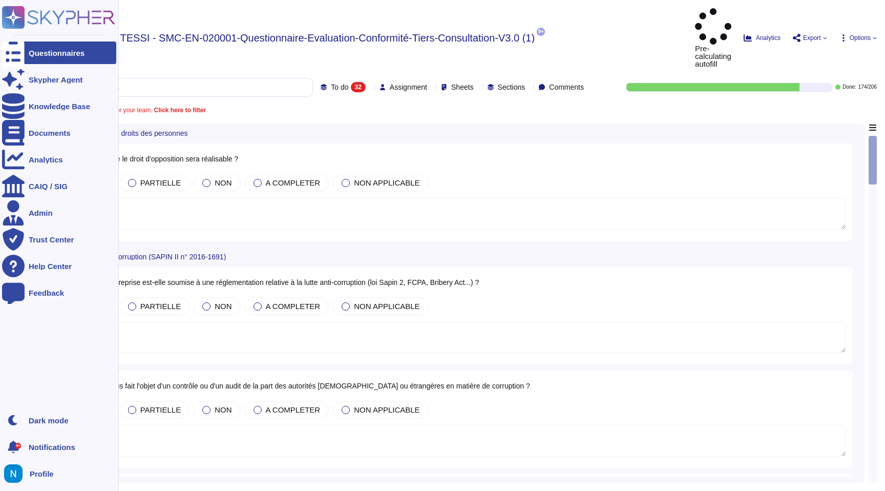
click at [4, 48] on div at bounding box center [13, 52] width 23 height 23
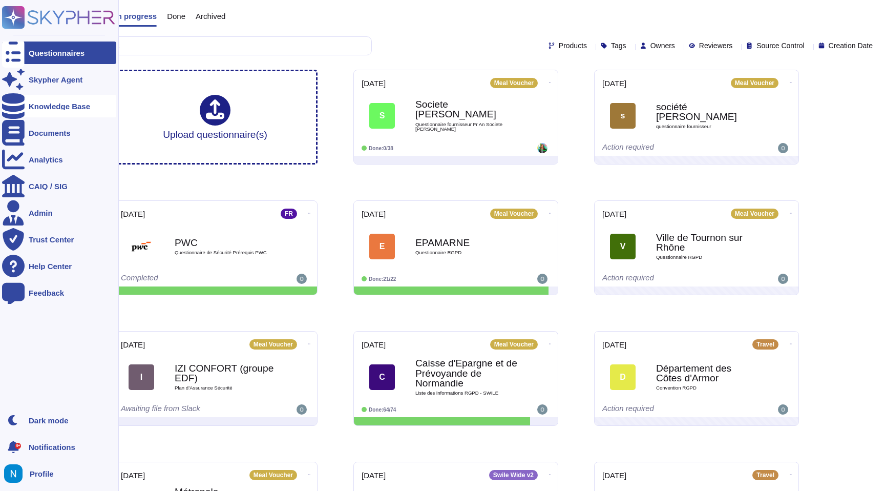
click at [30, 114] on div "Knowledge Base" at bounding box center [59, 106] width 114 height 23
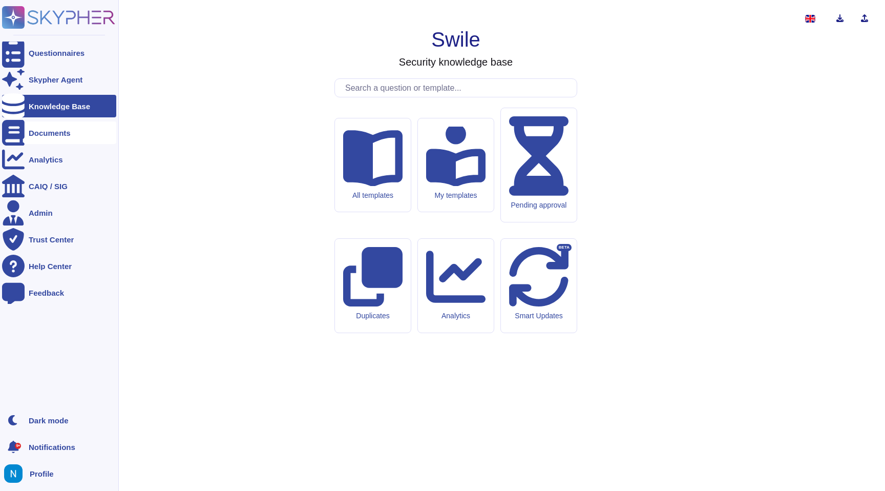
click at [29, 136] on div "Documents" at bounding box center [59, 132] width 114 height 23
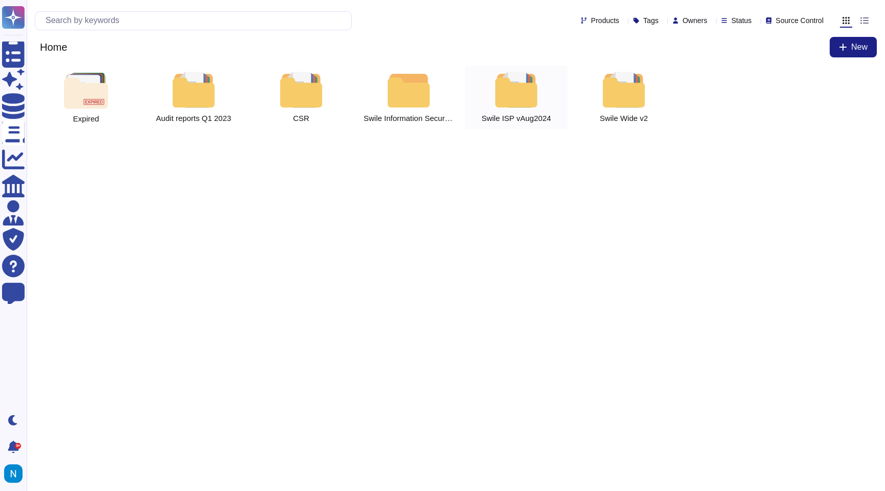
click at [516, 91] on div at bounding box center [516, 90] width 45 height 36
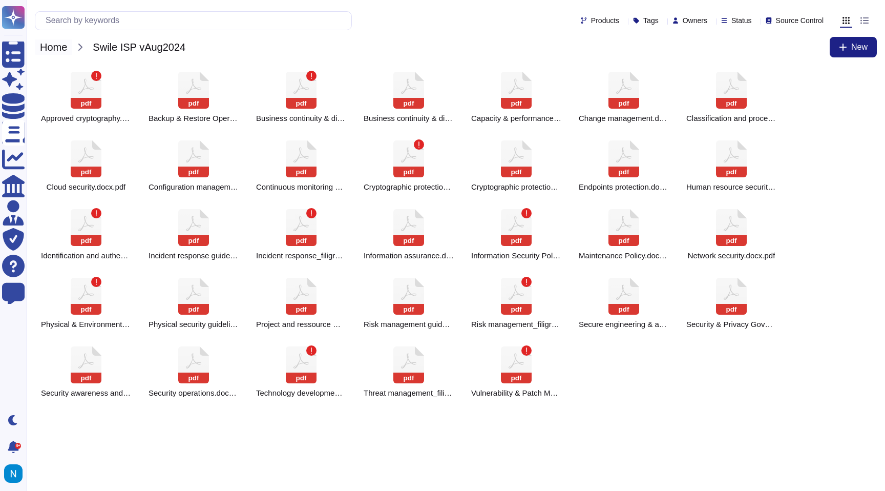
click at [58, 47] on span "Home" at bounding box center [53, 46] width 37 height 15
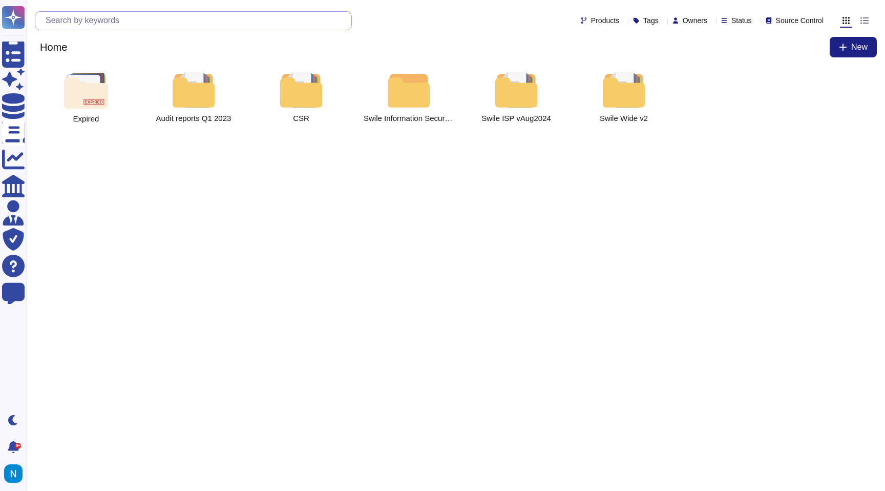
click at [140, 16] on input "text" at bounding box center [195, 21] width 311 height 18
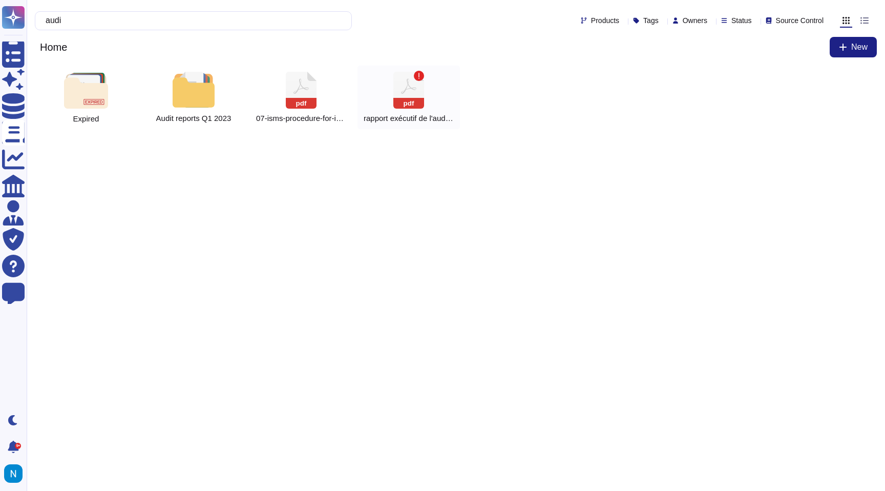
type input "audi"
click at [421, 82] on icon at bounding box center [408, 90] width 31 height 37
